Goal: Transaction & Acquisition: Purchase product/service

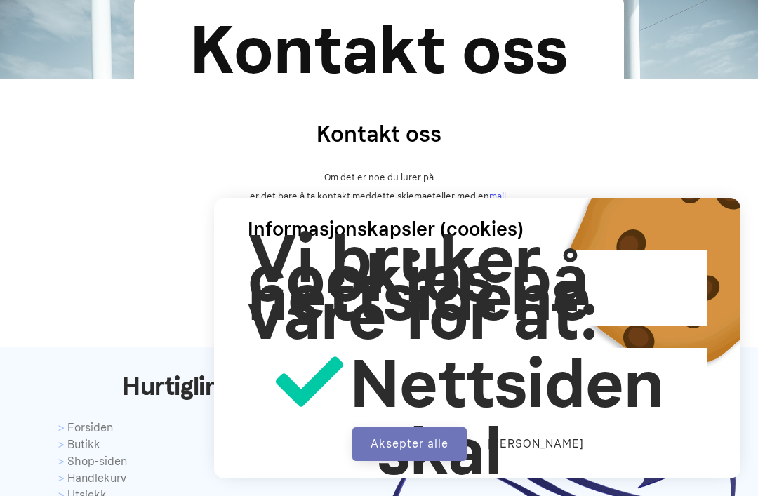
scroll to position [181, 0]
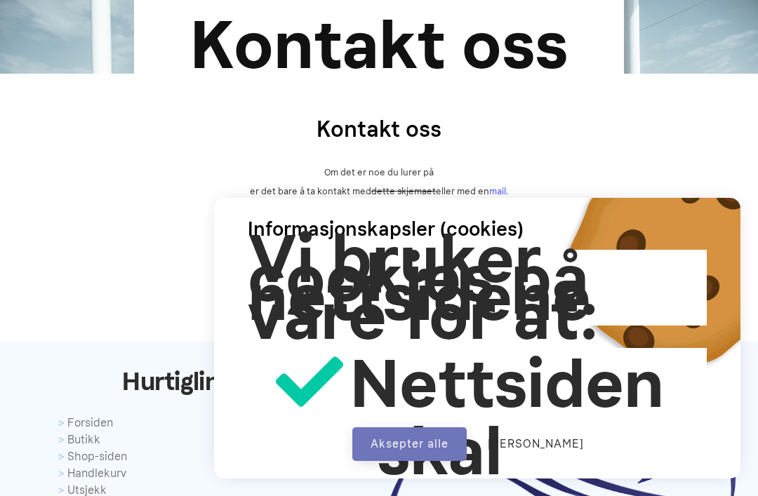
click at [441, 461] on button "Aksepter alle" at bounding box center [409, 444] width 114 height 34
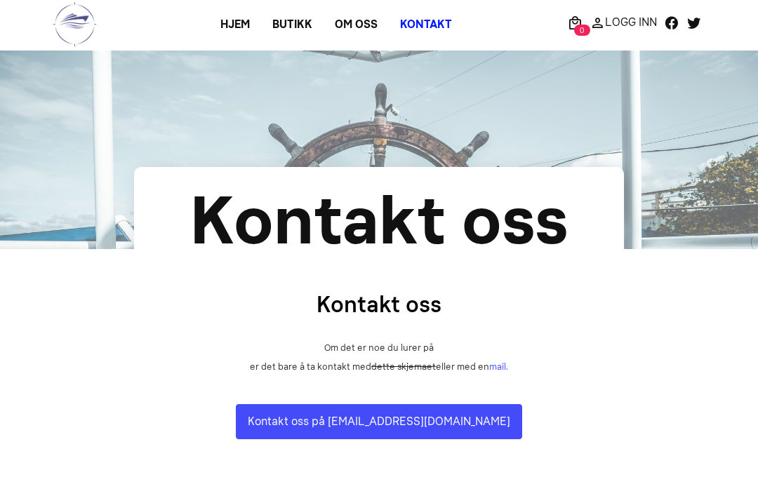
scroll to position [0, 0]
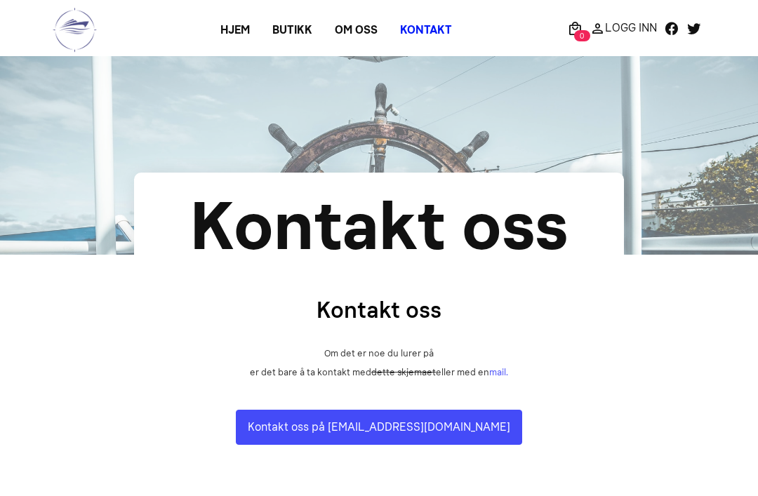
click at [300, 36] on link "Butikk" at bounding box center [292, 30] width 62 height 25
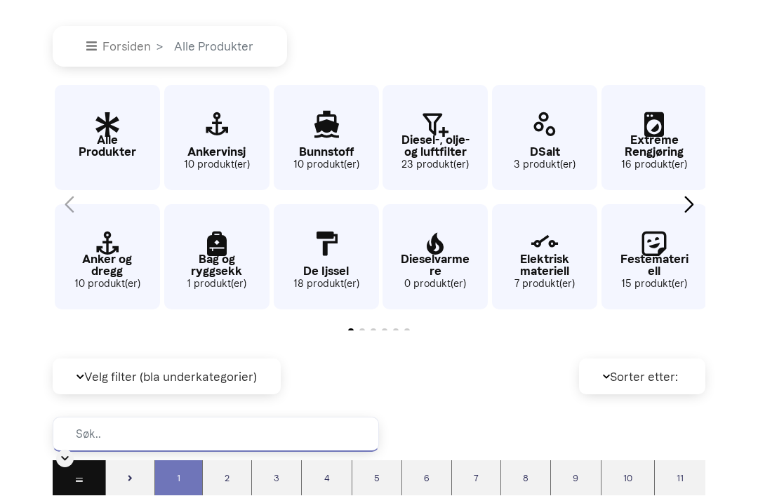
scroll to position [275, 0]
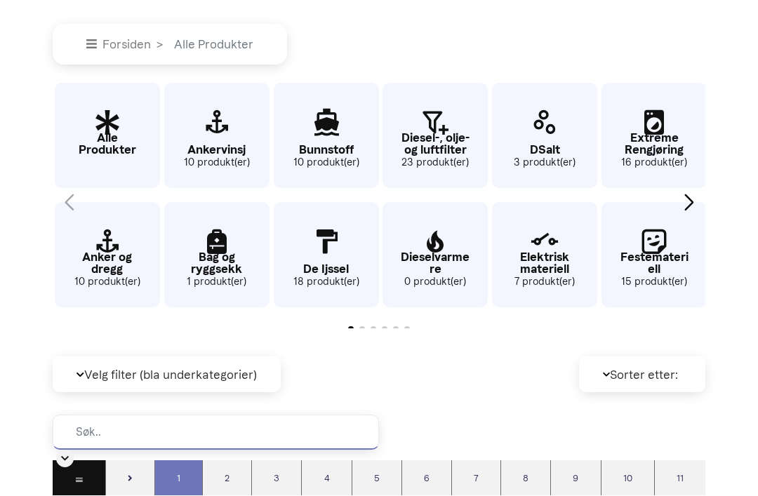
click at [325, 266] on icon "6 / 62" at bounding box center [326, 243] width 105 height 46
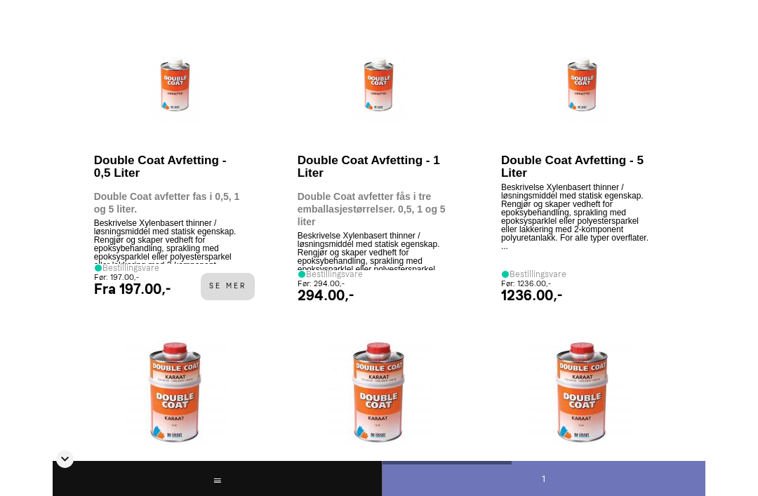
scroll to position [817, 0]
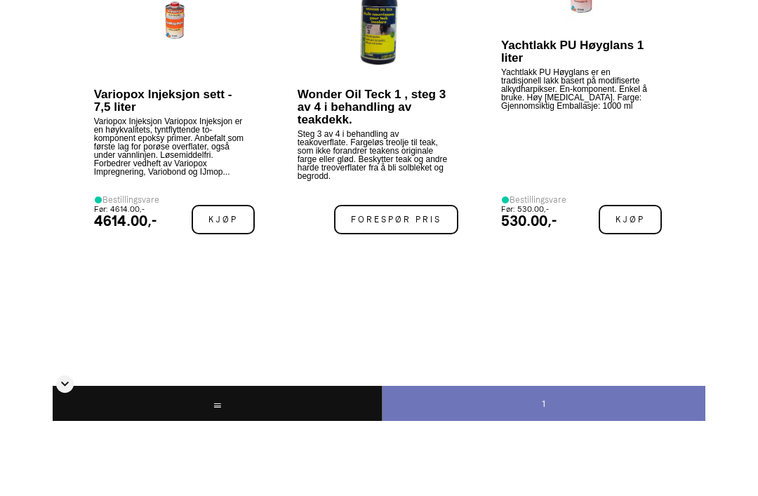
scroll to position [276, 0]
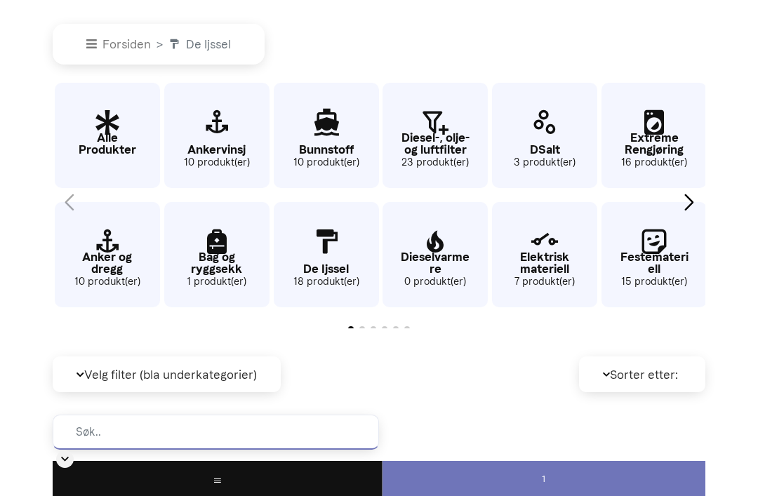
click at [549, 143] on icon "9 / 62" at bounding box center [544, 123] width 105 height 46
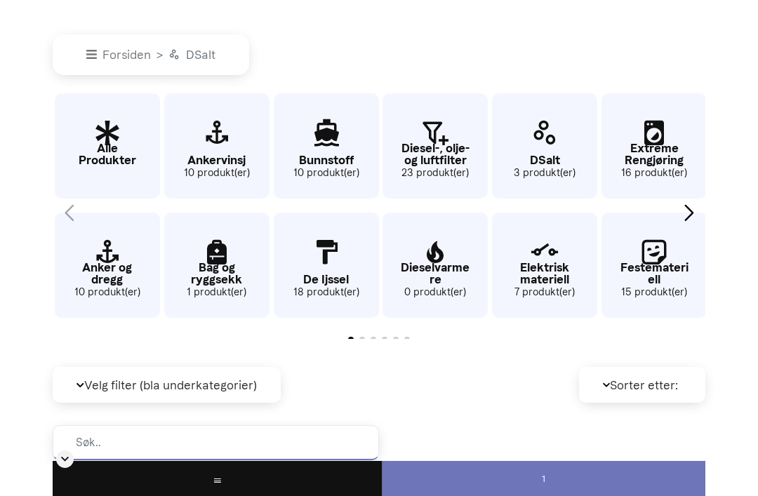
scroll to position [264, 0]
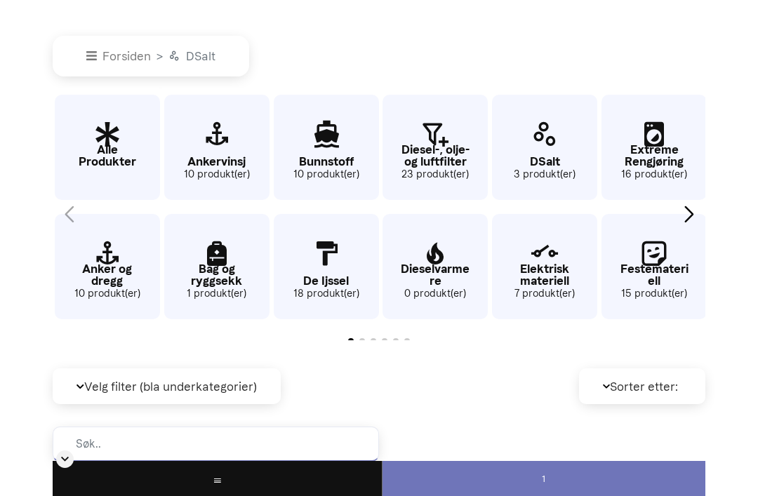
click at [111, 168] on p "Alle Produkter" at bounding box center [107, 156] width 105 height 24
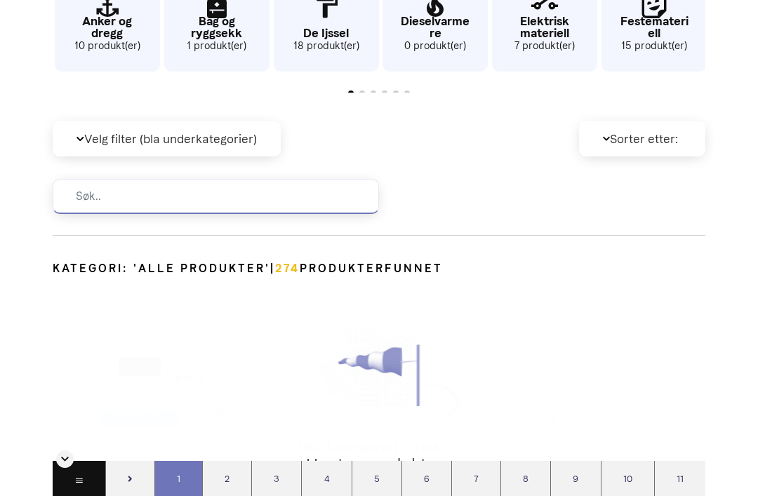
scroll to position [622, 0]
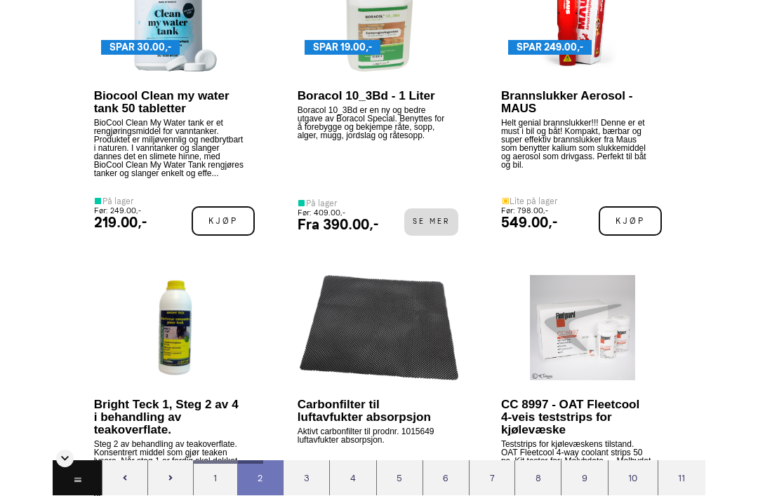
scroll to position [4278, 0]
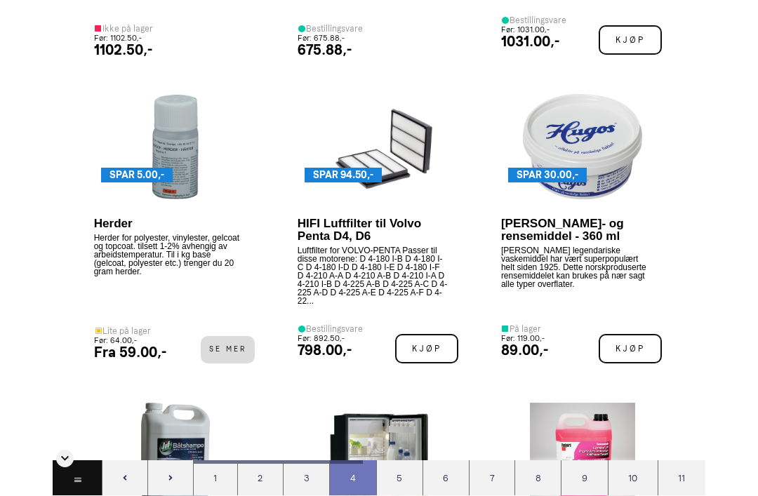
scroll to position [10025, 0]
